Goal: Check status: Check status

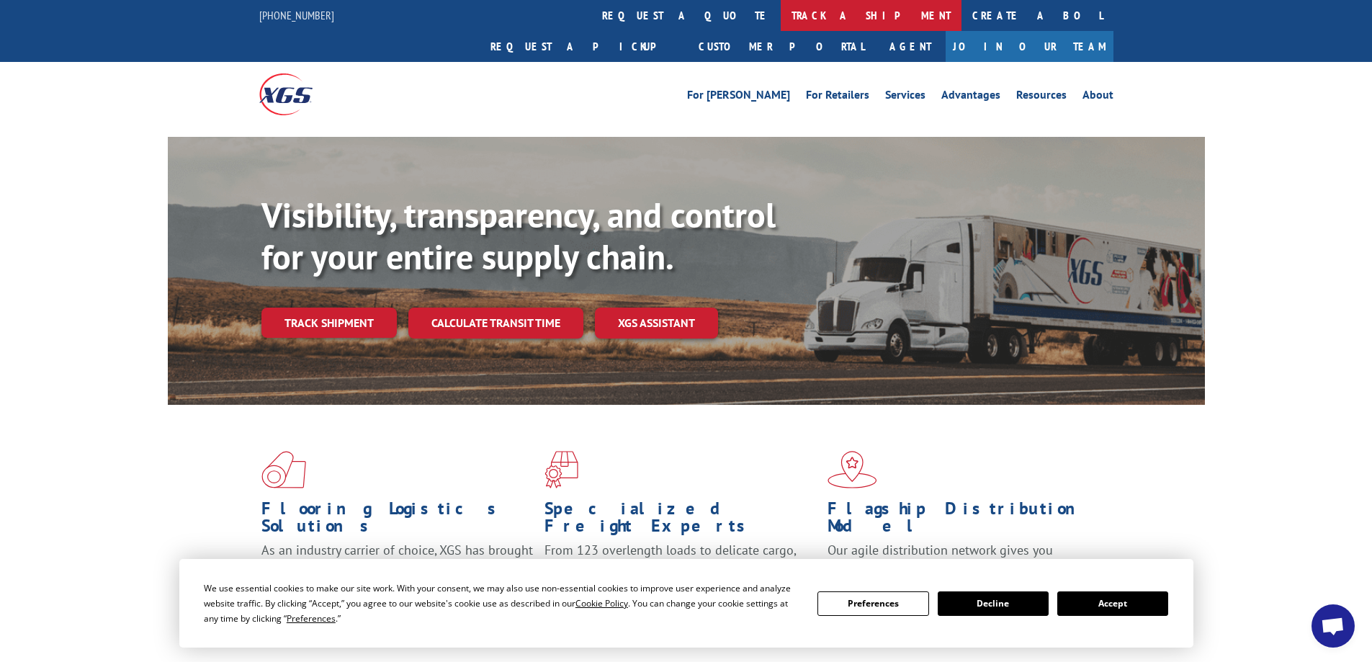
click at [781, 16] on link "track a shipment" at bounding box center [871, 15] width 181 height 31
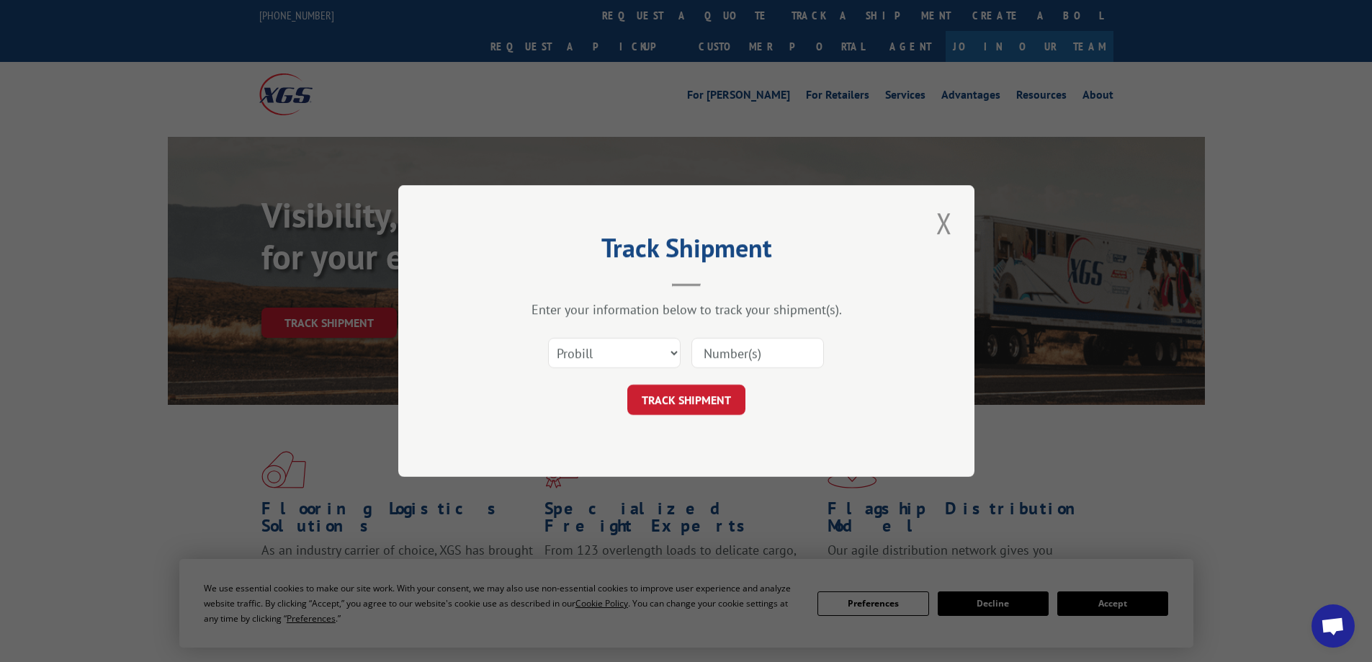
drag, startPoint x: 604, startPoint y: 337, endPoint x: 608, endPoint y: 345, distance: 8.7
click at [608, 345] on div "Select category... Probill BOL PO" at bounding box center [614, 352] width 131 height 33
click at [608, 345] on select "Select category... Probill BOL PO" at bounding box center [614, 353] width 133 height 30
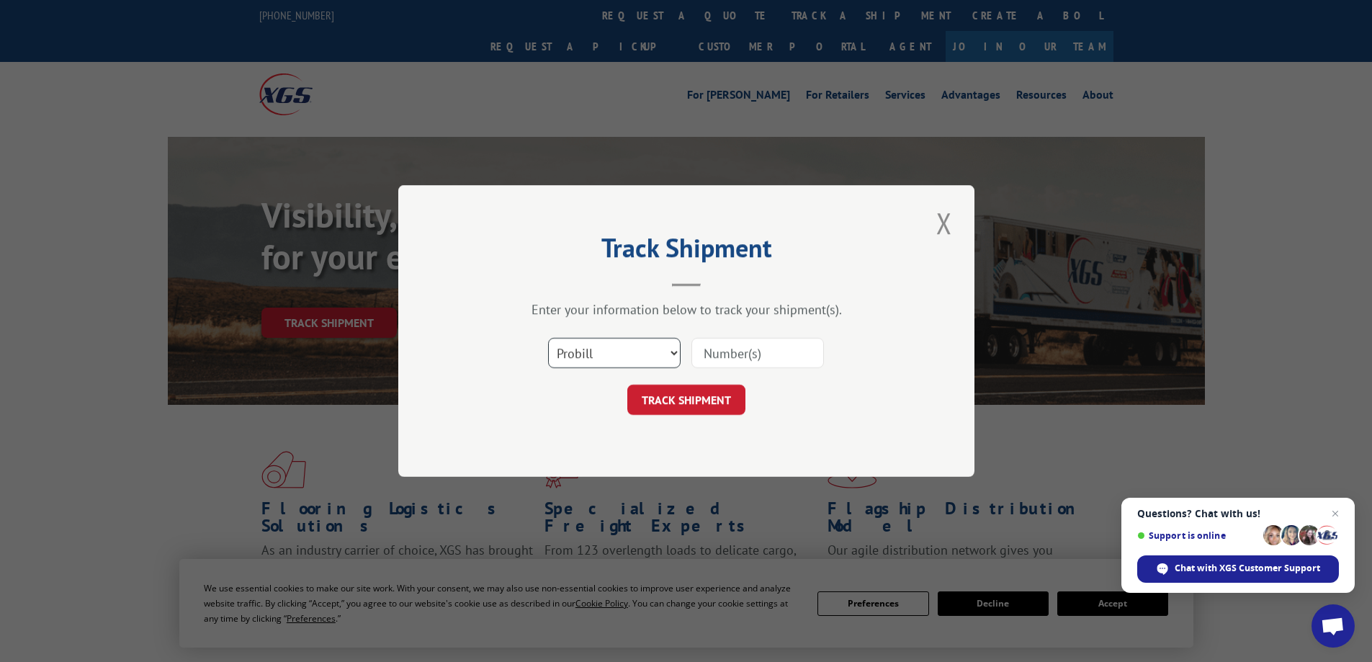
select select "bol"
click at [548, 338] on select "Select category... Probill BOL PO" at bounding box center [614, 353] width 133 height 30
click at [718, 356] on input at bounding box center [757, 353] width 133 height 30
paste input "4934996"
type input "4934996"
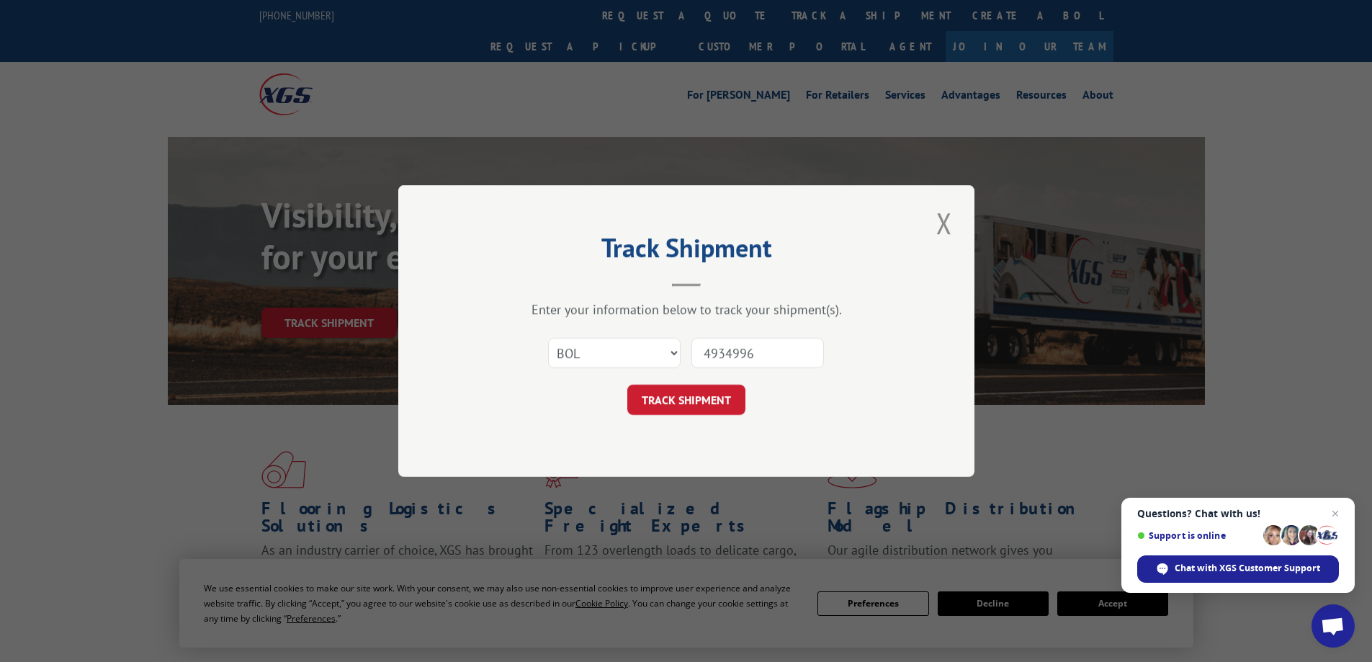
click at [627, 385] on button "TRACK SHIPMENT" at bounding box center [686, 400] width 118 height 30
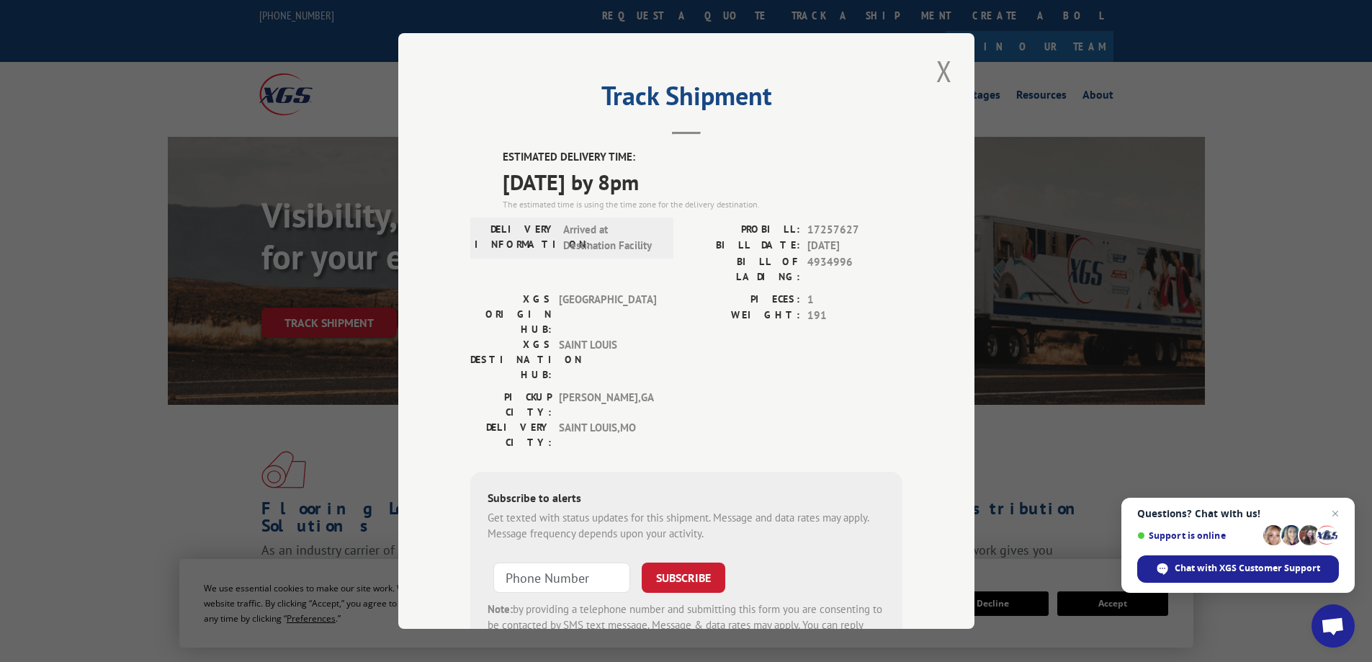
drag, startPoint x: 501, startPoint y: 188, endPoint x: 686, endPoint y: 182, distance: 185.2
click at [701, 182] on span "[DATE] by 8pm" at bounding box center [703, 182] width 400 height 32
copy span "[DATE] by 8pm"
drag, startPoint x: 941, startPoint y: 72, endPoint x: 376, endPoint y: 2, distance: 569.0
click at [941, 73] on button "Close modal" at bounding box center [944, 71] width 24 height 40
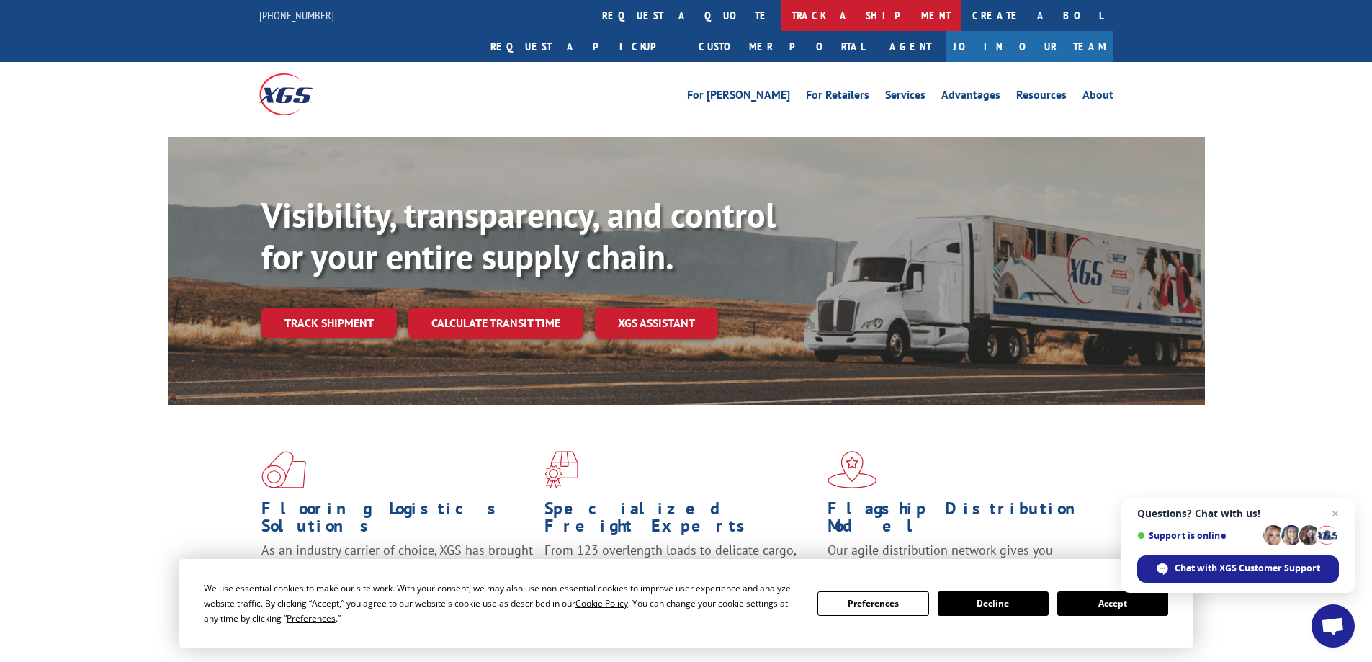
click at [781, 16] on link "track a shipment" at bounding box center [871, 15] width 181 height 31
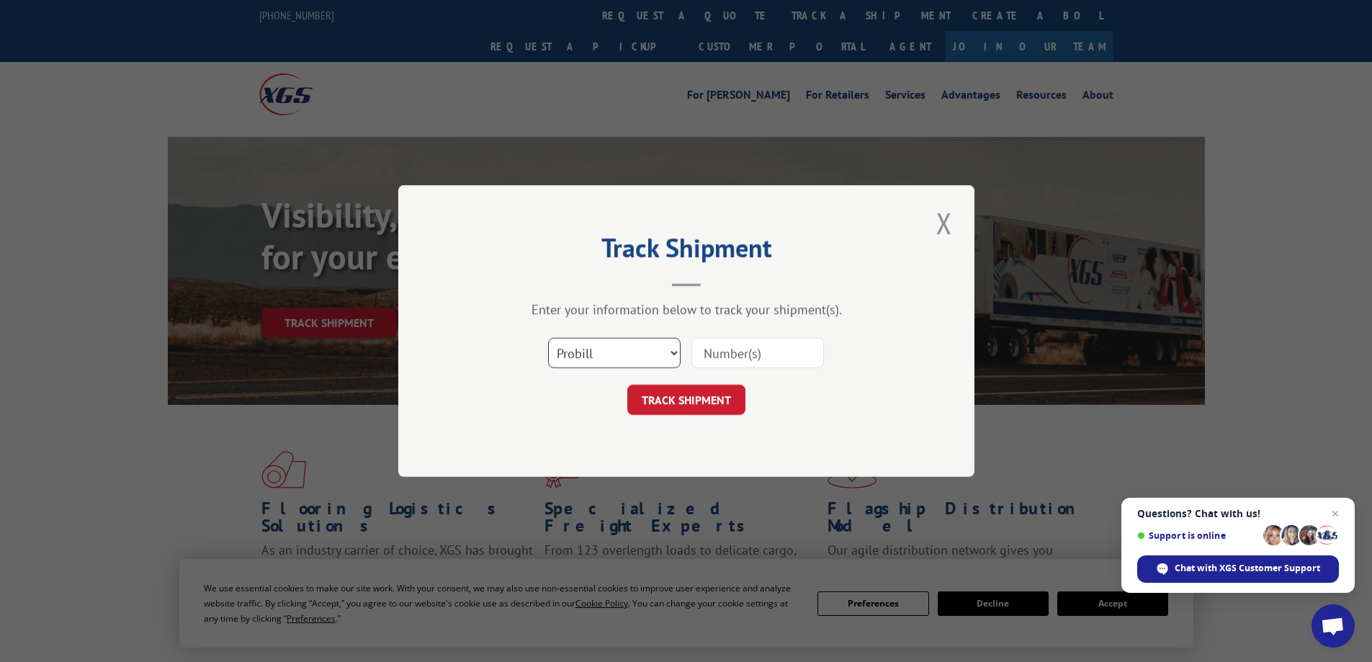
drag, startPoint x: 607, startPoint y: 345, endPoint x: 605, endPoint y: 364, distance: 18.9
click at [607, 345] on select "Select category... Probill BOL PO" at bounding box center [614, 353] width 133 height 30
select select "bol"
click at [548, 338] on select "Select category... Probill BOL PO" at bounding box center [614, 353] width 133 height 30
click at [740, 364] on input at bounding box center [757, 353] width 133 height 30
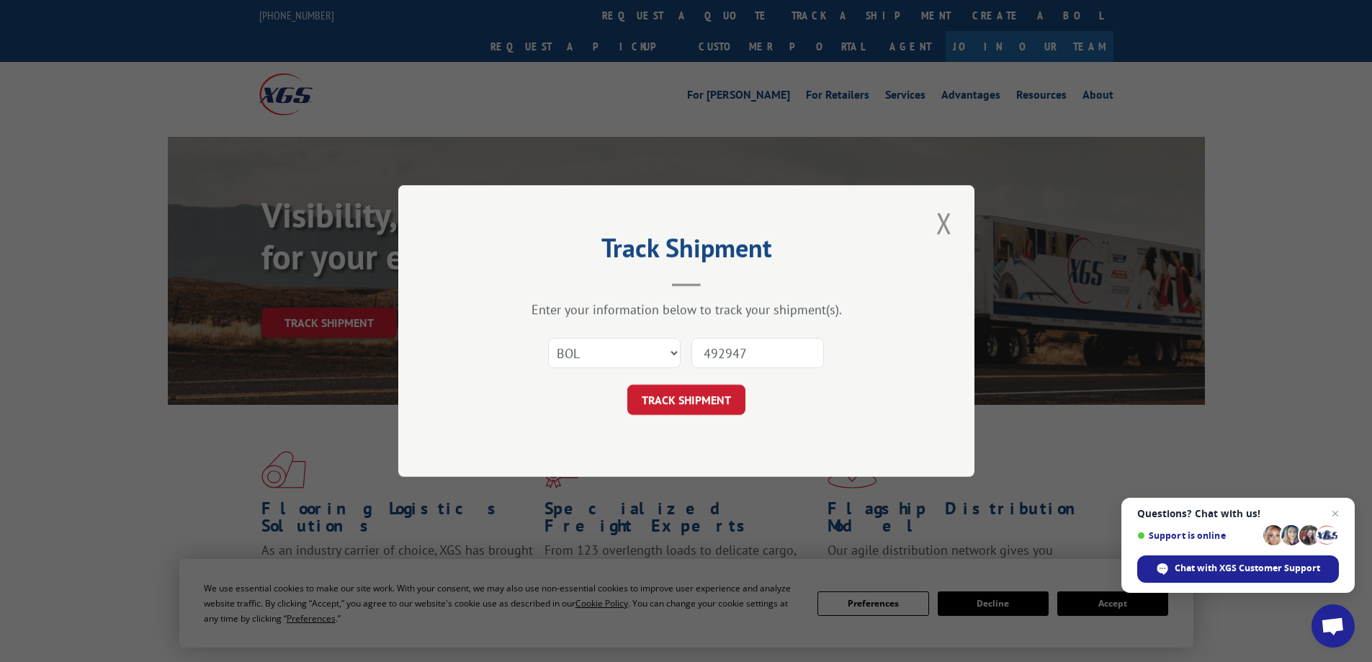
type input "4929476"
click button "TRACK SHIPMENT" at bounding box center [686, 400] width 118 height 30
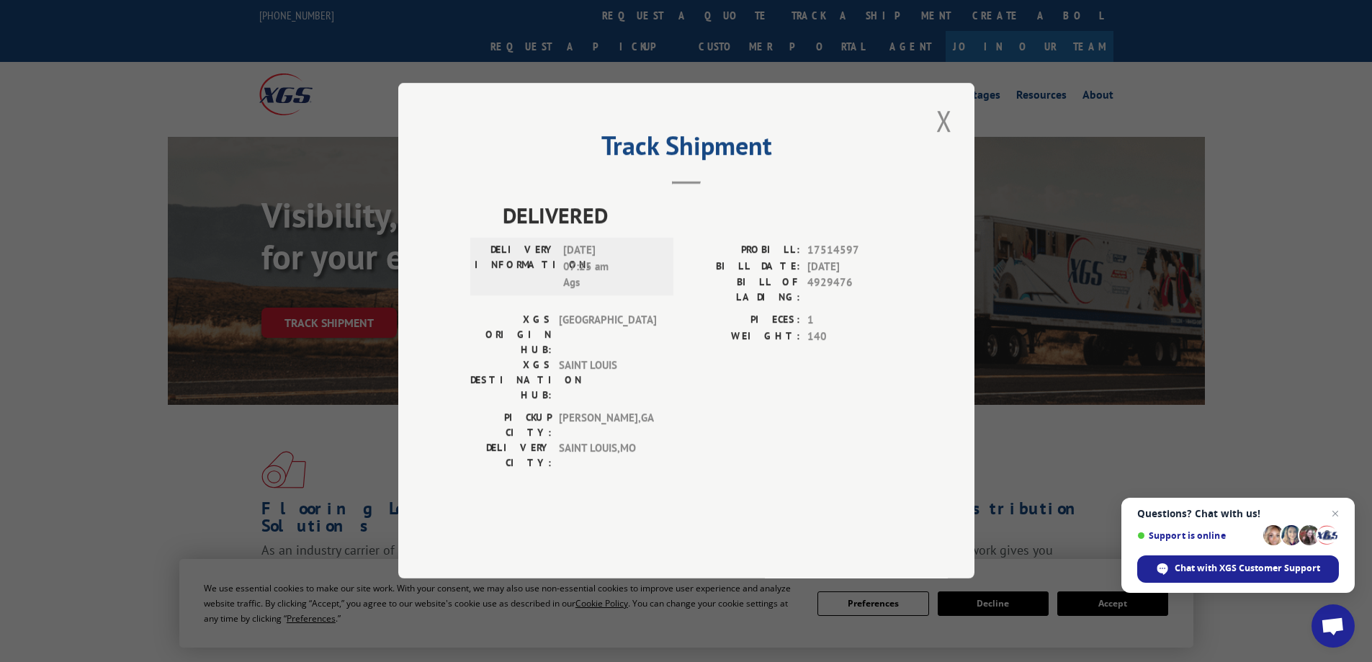
click at [602, 292] on span "[DATE] 07:25 am Ags" at bounding box center [611, 267] width 97 height 49
drag, startPoint x: 613, startPoint y: 309, endPoint x: 563, endPoint y: 295, distance: 51.6
click at [563, 292] on span "[DATE] 07:25 am Ags" at bounding box center [611, 267] width 97 height 49
copy span "[DATE] 07:25 am"
click at [944, 140] on button "Close modal" at bounding box center [944, 121] width 24 height 40
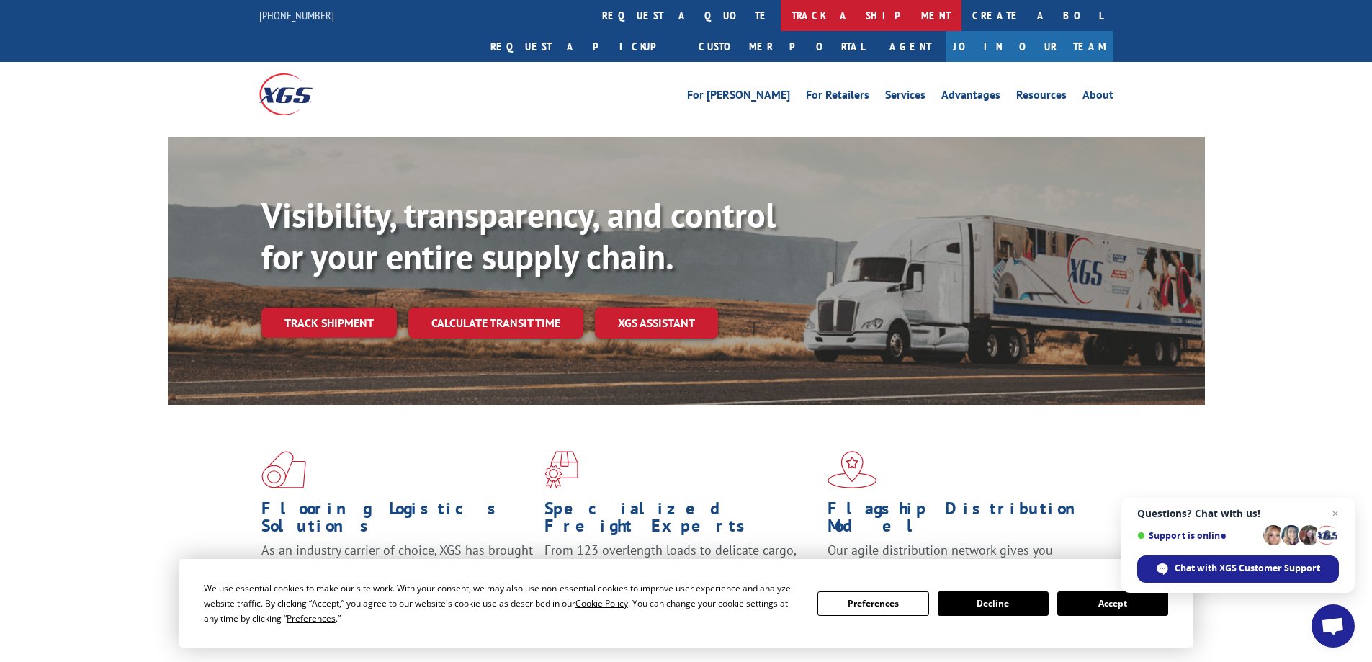
click at [781, 9] on link "track a shipment" at bounding box center [871, 15] width 181 height 31
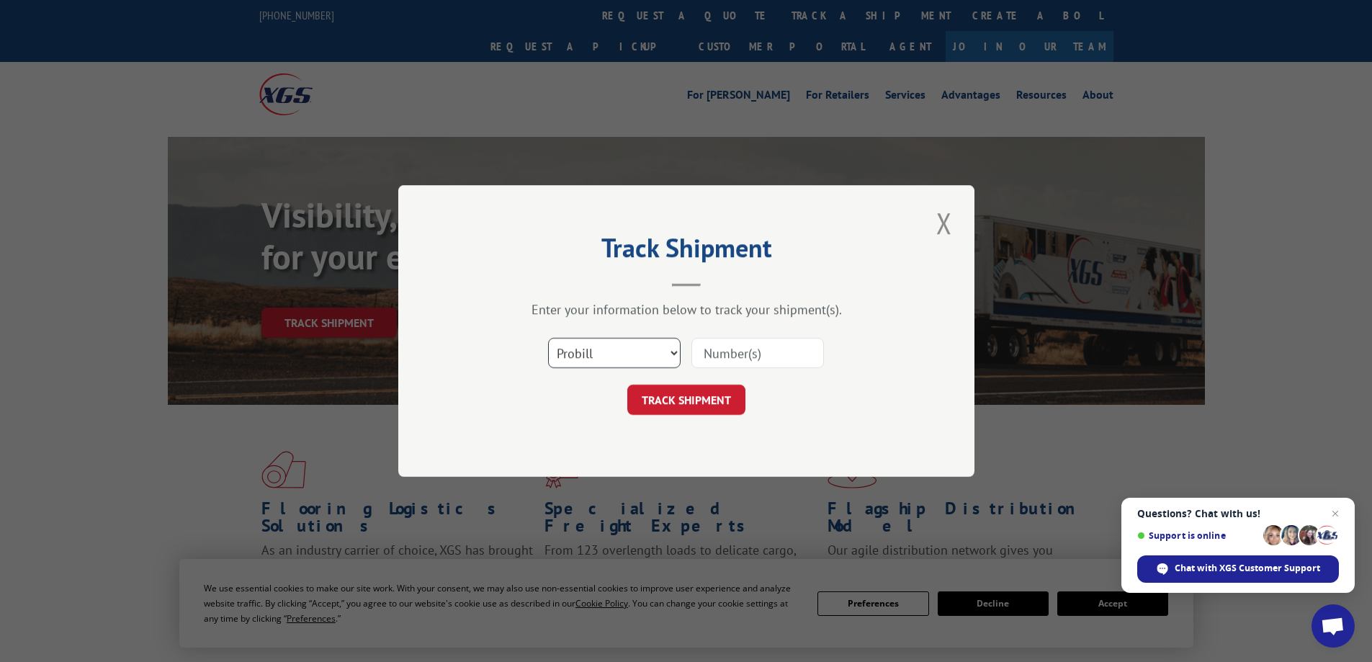
click at [630, 355] on select "Select category... Probill BOL PO" at bounding box center [614, 353] width 133 height 30
select select "bol"
click at [548, 338] on select "Select category... Probill BOL PO" at bounding box center [614, 353] width 133 height 30
click at [725, 350] on input at bounding box center [757, 353] width 133 height 30
paste input "4896175"
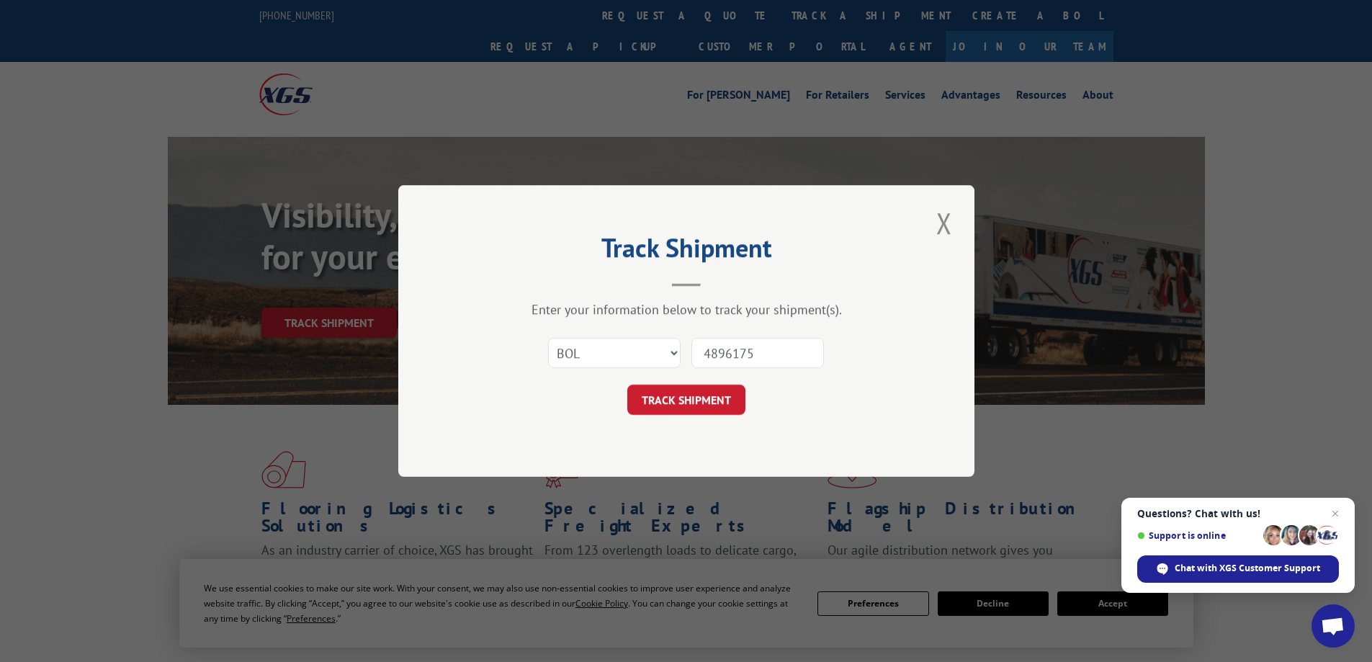
type input "4896175"
click at [627, 385] on button "TRACK SHIPMENT" at bounding box center [686, 400] width 118 height 30
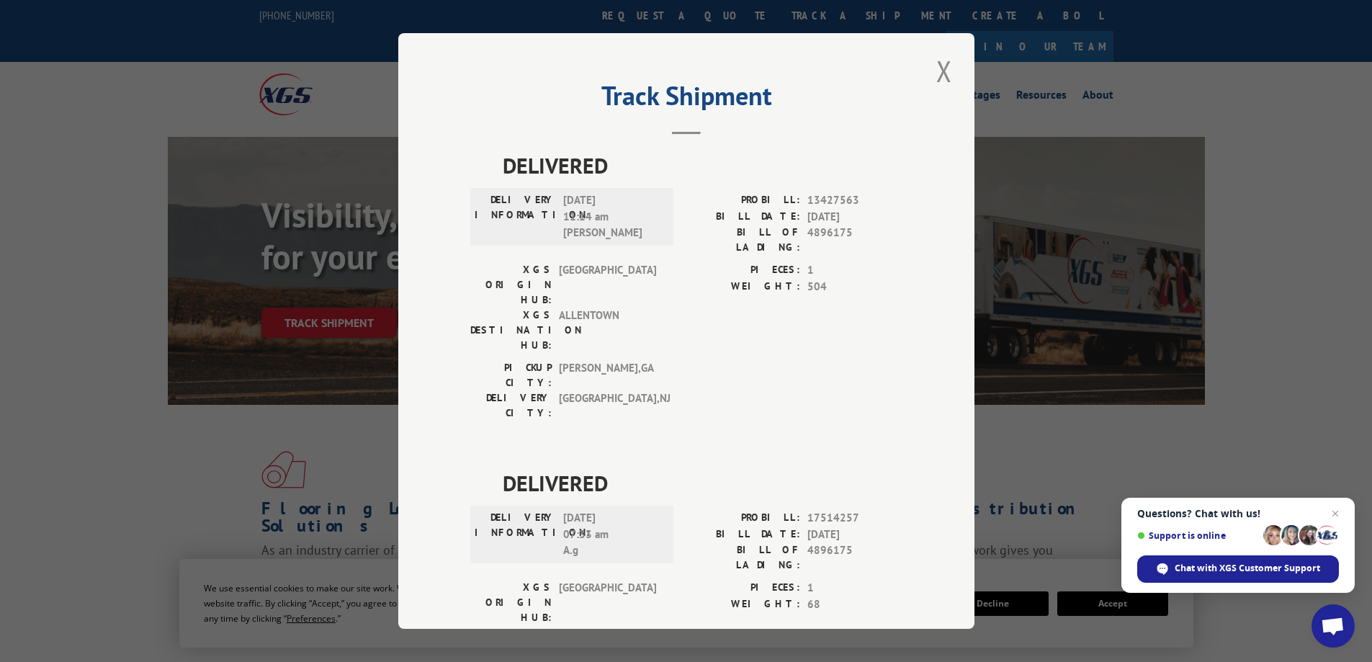
scroll to position [53, 0]
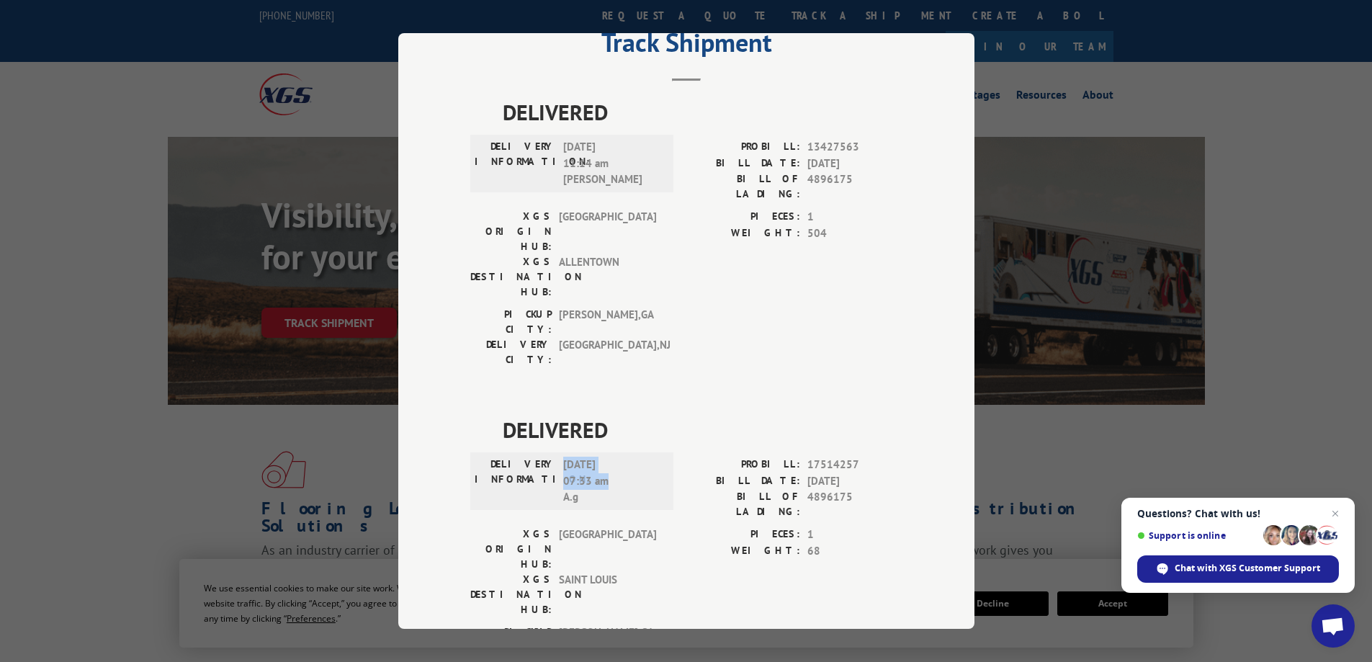
drag, startPoint x: 608, startPoint y: 402, endPoint x: 565, endPoint y: 382, distance: 47.4
click at [563, 457] on span "[DATE] 07:33 am A.g" at bounding box center [611, 481] width 97 height 49
copy span "[DATE] 07:33 am"
